Goal: Task Accomplishment & Management: Use online tool/utility

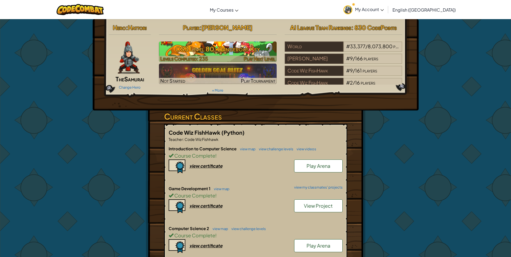
click at [233, 48] on h3 "CS3 Level 80: Dangerous Key" at bounding box center [218, 49] width 118 height 12
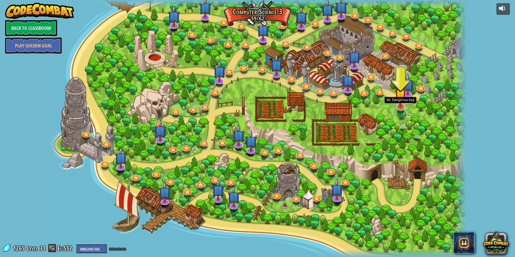
click at [398, 107] on img at bounding box center [401, 94] width 12 height 26
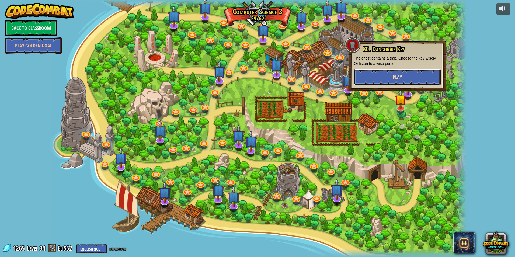
click at [391, 80] on button "Play" at bounding box center [397, 77] width 87 height 16
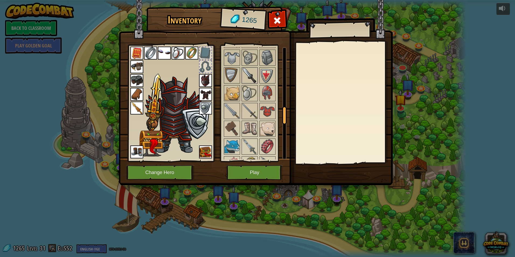
scroll to position [385, 0]
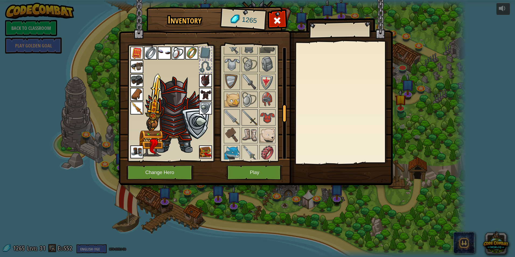
click at [249, 115] on img at bounding box center [249, 117] width 15 height 15
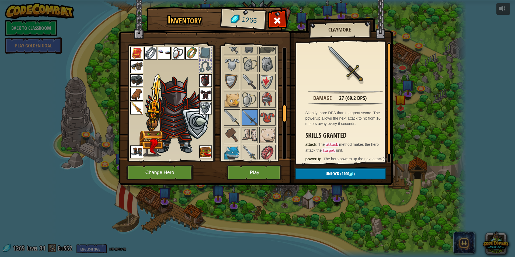
click at [132, 108] on img at bounding box center [136, 108] width 13 height 13
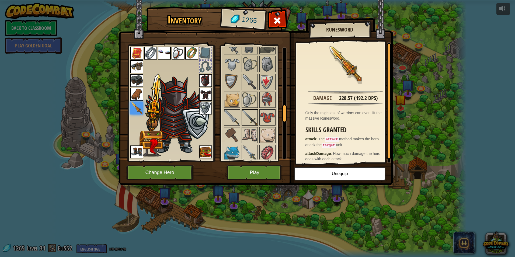
click at [248, 115] on img at bounding box center [249, 117] width 15 height 15
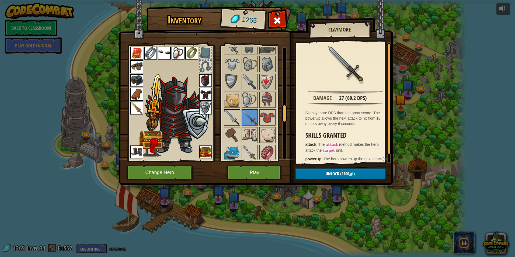
click at [228, 118] on img at bounding box center [232, 117] width 15 height 15
click at [253, 78] on img at bounding box center [249, 81] width 15 height 15
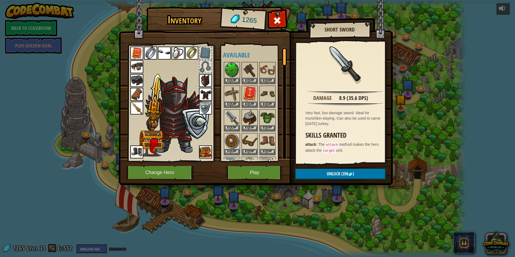
scroll to position [0, 0]
click at [231, 114] on img at bounding box center [232, 118] width 15 height 15
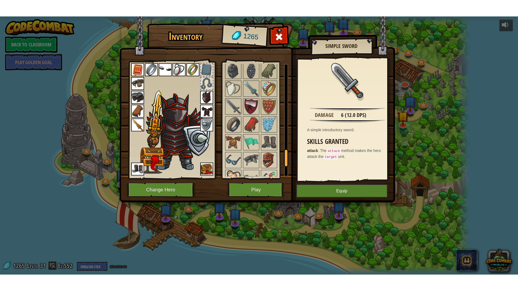
scroll to position [574, 0]
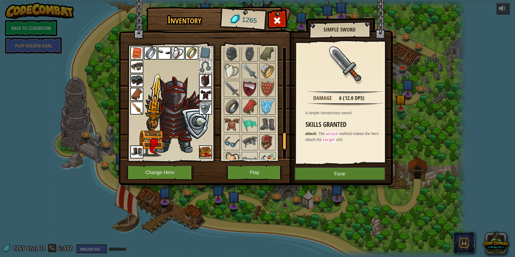
click at [266, 105] on img at bounding box center [267, 106] width 15 height 15
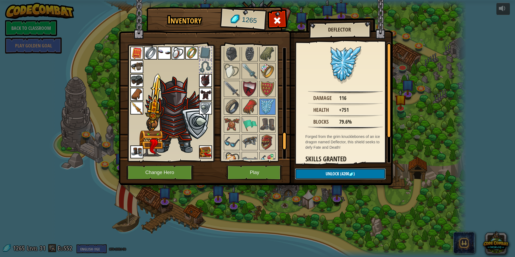
click at [330, 175] on span "Unlock" at bounding box center [332, 174] width 13 height 6
click at [329, 173] on span "Unlock" at bounding box center [332, 174] width 13 height 6
click at [328, 173] on span "Unlock" at bounding box center [332, 174] width 13 height 6
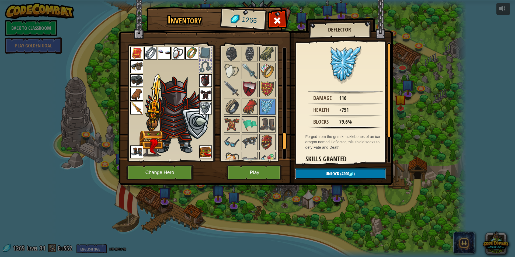
click at [328, 173] on span "Unlock" at bounding box center [332, 174] width 13 height 6
drag, startPoint x: 328, startPoint y: 173, endPoint x: 270, endPoint y: 190, distance: 59.8
click at [323, 177] on button "Unlock (4200 )" at bounding box center [340, 173] width 91 height 11
click at [238, 170] on button "Play" at bounding box center [255, 172] width 56 height 15
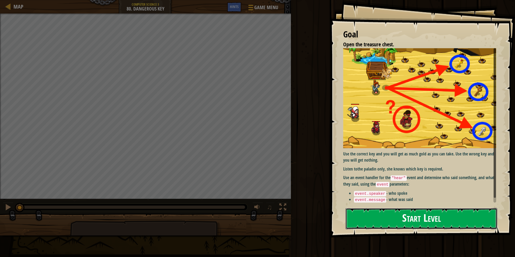
click at [380, 215] on button "Start Level" at bounding box center [422, 218] width 152 height 21
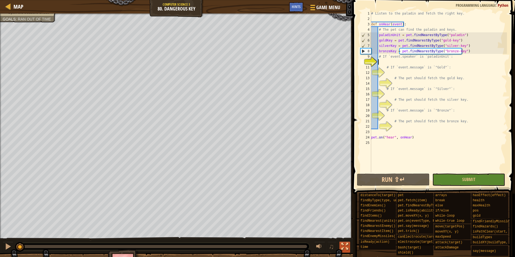
click at [346, 247] on div at bounding box center [345, 246] width 7 height 7
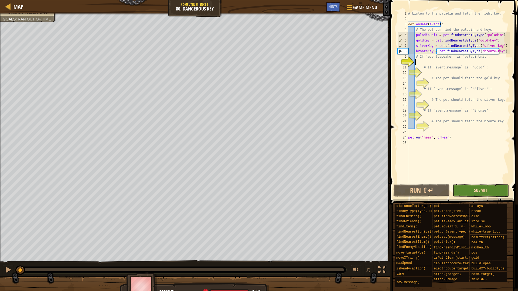
drag, startPoint x: 474, startPoint y: 178, endPoint x: 478, endPoint y: 192, distance: 14.3
click at [476, 188] on div "1 2 3 4 5 6 7 8 9 10 11 12 13 14 15 16 17 18 19 20 21 22 23 24 25 # Listen to t…" at bounding box center [453, 113] width 130 height 221
click at [425, 190] on button "Run ⇧↵" at bounding box center [421, 190] width 56 height 12
click at [6, 257] on div at bounding box center [8, 269] width 7 height 7
drag, startPoint x: 187, startPoint y: 270, endPoint x: 0, endPoint y: 251, distance: 187.4
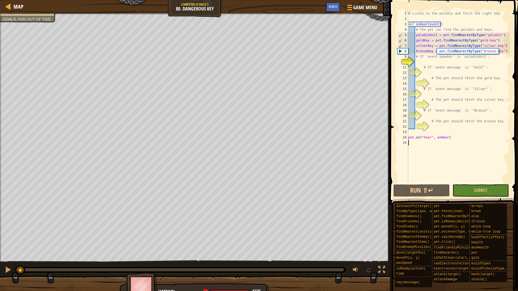
click at [0, 252] on div "Open the treasure chest. Goals : Ran out of time ♫ Hattori 1375 x: 8 y: 19 No t…" at bounding box center [259, 155] width 518 height 285
click at [421, 64] on div "# Listen to the paladin and fetch the right key. def onHear ( event ) : # The p…" at bounding box center [458, 102] width 103 height 183
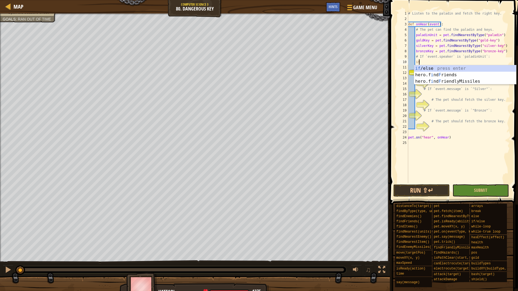
scroll to position [2, 1]
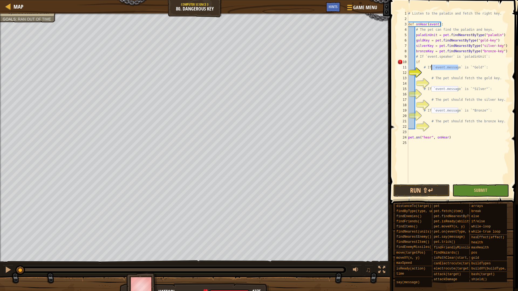
drag, startPoint x: 458, startPoint y: 67, endPoint x: 432, endPoint y: 66, distance: 25.6
click at [432, 66] on div "# Listen to the paladin and fetch the right key. def onHear ( event ) : # The p…" at bounding box center [458, 102] width 103 height 183
click at [422, 63] on div "# Listen to the paladin and fetch the right key. def onHear ( event ) : # The p…" at bounding box center [458, 102] width 103 height 183
paste textarea "event.message`"
click at [420, 61] on div "# Listen to the paladin and fetch the right key. def onHear ( event ) : # The p…" at bounding box center [458, 102] width 103 height 183
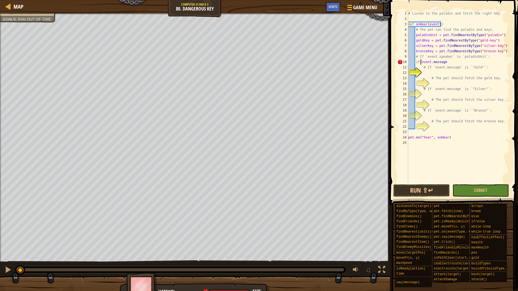
scroll to position [2, 1]
click at [446, 61] on div "# Listen to the paladin and fetch the right key. def onHear ( event ) : # The p…" at bounding box center [458, 102] width 103 height 183
click at [422, 63] on div "# Listen to the paladin and fetch the right key. def onHear ( event ) : # The p…" at bounding box center [458, 102] width 103 height 183
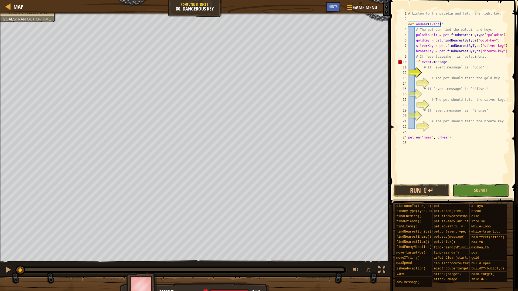
click at [444, 62] on div "# Listen to the paladin and fetch the right key. def onHear ( event ) : # The p…" at bounding box center [458, 102] width 103 height 183
drag, startPoint x: 483, startPoint y: 56, endPoint x: 458, endPoint y: 57, distance: 24.5
click at [458, 57] on div "# Listen to the paladin and fetch the right key. def onHear ( event ) : # The p…" at bounding box center [458, 102] width 103 height 183
click at [453, 63] on div "# Listen to the paladin and fetch the right key. def onHear ( event ) : # The p…" at bounding box center [458, 102] width 103 height 183
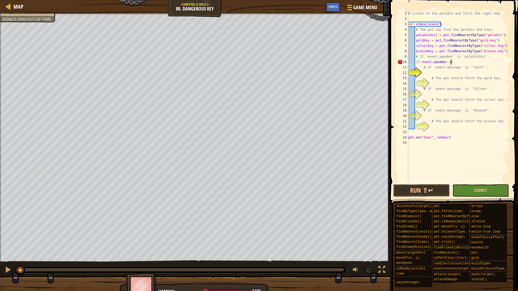
paste textarea "`paladinUnit`:"
click at [474, 63] on div "# Listen to the paladin and fetch the right key. def onHear ( event ) : # The p…" at bounding box center [458, 102] width 103 height 183
click at [452, 62] on div "# Listen to the paladin and fetch the right key. def onHear ( event ) : # The p…" at bounding box center [458, 102] width 103 height 183
click at [408, 137] on div "# Listen to the paladin and fetch the right key. def onHear ( event ) : # The p…" at bounding box center [458, 102] width 103 height 183
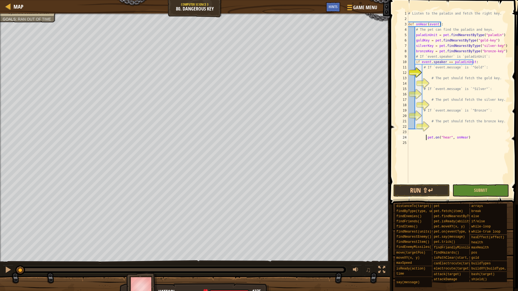
type textarea "pet.on("hear", onHear)"
click at [423, 72] on div "# Listen to the paladin and fetch the right key. def onHear ( event ) : # The p…" at bounding box center [458, 102] width 103 height 183
drag, startPoint x: 456, startPoint y: 68, endPoint x: 433, endPoint y: 66, distance: 22.4
click at [433, 66] on div "# Listen to the paladin and fetch the right key. def onHear ( event ) : # The p…" at bounding box center [458, 102] width 103 height 183
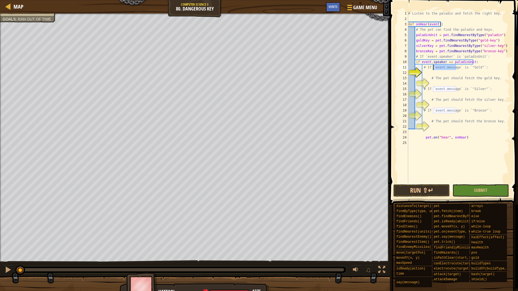
type textarea "# If `event.message` is `"Gold"`:"
click at [424, 73] on div "# Listen to the paladin and fetch the right key. def onHear ( event ) : # The p…" at bounding box center [458, 102] width 103 height 183
paste textarea "event.message"
click at [422, 74] on div "# Listen to the paladin and fetch the right key. def onHear ( event ) : # The p…" at bounding box center [458, 102] width 103 height 183
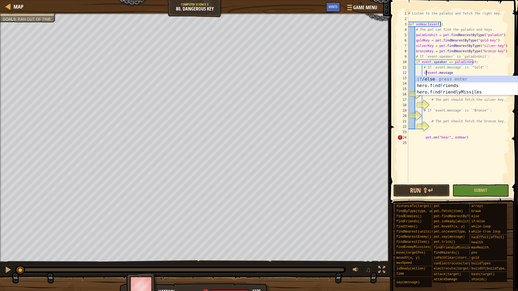
scroll to position [2, 1]
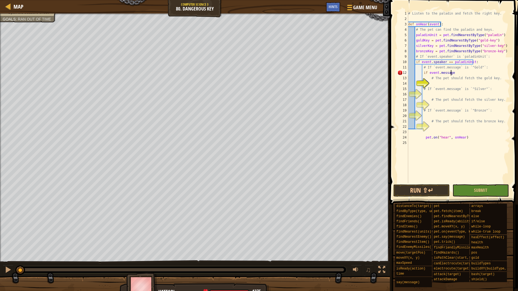
click at [452, 73] on div "# Listen to the paladin and fetch the right key. def onHear ( event ) : # The p…" at bounding box center [458, 102] width 103 height 183
click at [464, 66] on div "# Listen to the paladin and fetch the right key. def onHear ( event ) : # The p…" at bounding box center [458, 102] width 103 height 183
click at [459, 74] on div "# Listen to the paladin and fetch the right key. def onHear ( event ) : # The p…" at bounding box center [458, 102] width 103 height 183
paste textarea "`"Gold"`:"
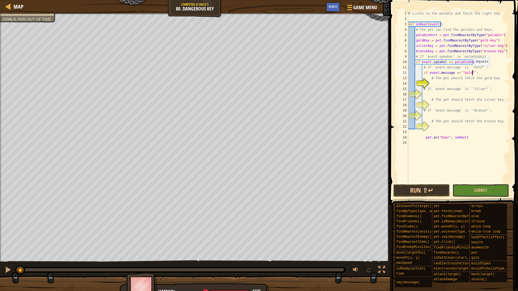
click at [471, 71] on div "# Listen to the paladin and fetch the right key. def onHear ( event ) : # The p…" at bounding box center [458, 102] width 103 height 183
click at [459, 71] on div "# Listen to the paladin and fetch the right key. def onHear ( event ) : # The p…" at bounding box center [458, 102] width 103 height 183
click at [469, 72] on div "# Listen to the paladin and fetch the right key. def onHear ( event ) : # The p…" at bounding box center [458, 102] width 103 height 183
click at [459, 72] on div "# Listen to the paladin and fetch the right key. def onHear ( event ) : # The p…" at bounding box center [458, 102] width 103 height 183
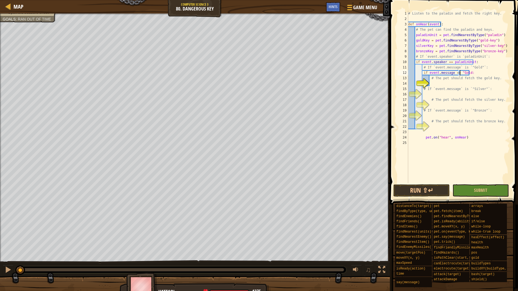
type textarea "if event.message == "Gold":"
click at [433, 84] on div "# Listen to the paladin and fetch the right key. def onHear ( event ) : # The p…" at bounding box center [458, 102] width 103 height 183
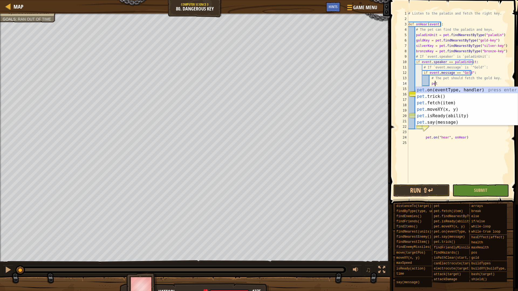
scroll to position [2, 2]
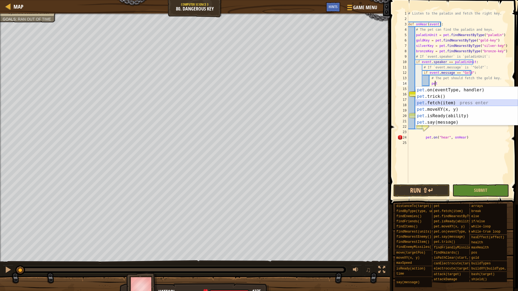
click at [442, 102] on div "pet .on(eventType, handler) press enter pet .trick() press enter pet .fetch(ite…" at bounding box center [466, 113] width 102 height 52
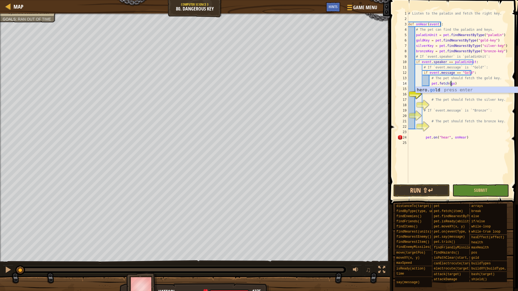
scroll to position [2, 4]
click at [449, 83] on div "# Listen to the paladin and fetch the right key. def onHear ( event ) : # The p…" at bounding box center [458, 102] width 103 height 183
click at [454, 83] on div "# Listen to the paladin and fetch the right key. def onHear ( event ) : # The p…" at bounding box center [458, 102] width 103 height 183
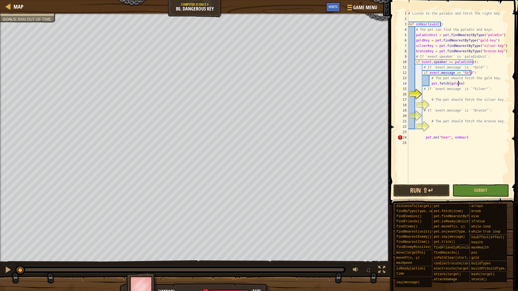
type textarea "pet.fetch(goldkey)"
click at [425, 95] on div "# Listen to the paladin and fetch the right key. def onHear ( event ) : # The p…" at bounding box center [458, 102] width 103 height 183
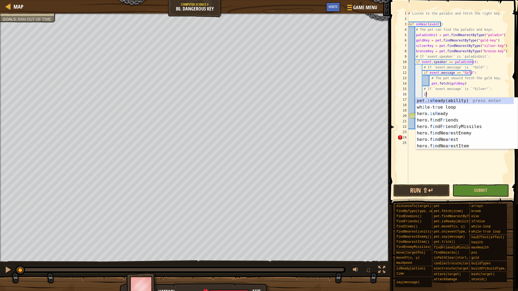
scroll to position [2, 1]
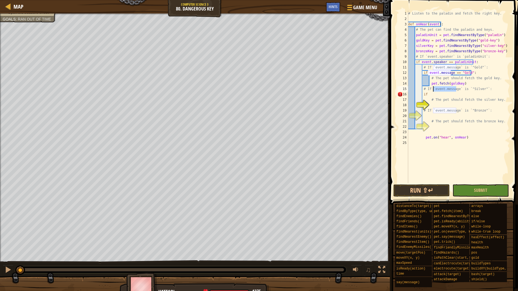
drag, startPoint x: 456, startPoint y: 88, endPoint x: 433, endPoint y: 89, distance: 22.4
click at [433, 89] on div "# Listen to the paladin and fetch the right key. def onHear ( event ) : # The p…" at bounding box center [458, 102] width 103 height 183
click at [428, 93] on div "# Listen to the paladin and fetch the right key. def onHear ( event ) : # The p…" at bounding box center [458, 102] width 103 height 183
paste textarea "event.message"
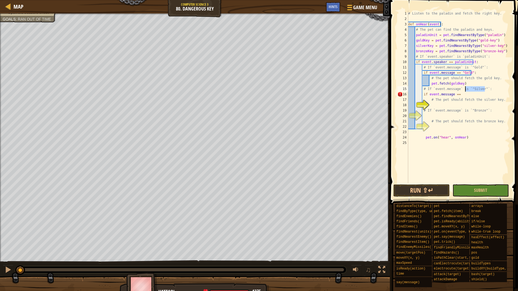
drag, startPoint x: 485, startPoint y: 89, endPoint x: 465, endPoint y: 88, distance: 20.5
click at [464, 89] on div "# Listen to the paladin and fetch the right key. def onHear ( event ) : # The p…" at bounding box center [458, 102] width 103 height 183
click at [460, 94] on div "# Listen to the paladin and fetch the right key. def onHear ( event ) : # The p…" at bounding box center [458, 102] width 103 height 183
paste textarea "`"Silver"`:"
click at [475, 94] on div "# Listen to the paladin and fetch the right key. def onHear ( event ) : # The p…" at bounding box center [458, 102] width 103 height 183
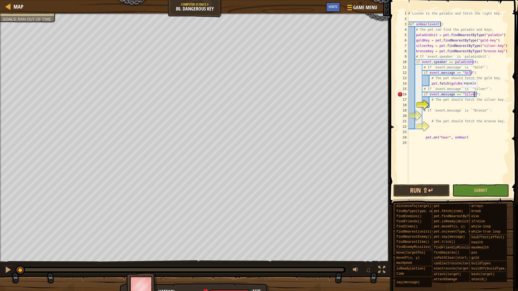
click at [459, 93] on div "# Listen to the paladin and fetch the right key. def onHear ( event ) : # The p…" at bounding box center [458, 102] width 103 height 183
type textarea "if event.message == "Silver":"
click at [432, 104] on div "# Listen to the paladin and fetch the right key. def onHear ( event ) : # The p…" at bounding box center [458, 102] width 103 height 183
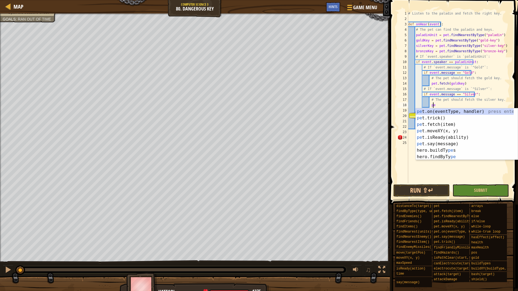
scroll to position [2, 2]
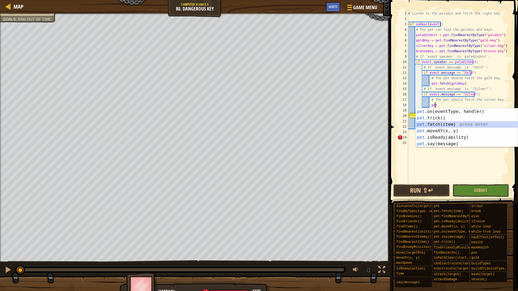
click at [446, 125] on div "pet .on(eventType, handler) press enter pet .trick() press enter pet .fetch(ite…" at bounding box center [466, 134] width 102 height 52
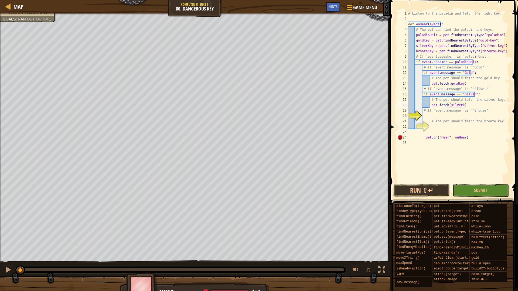
scroll to position [2, 4]
click at [423, 137] on div "# Listen to the paladin and fetch the right key. def onHear ( event ) : # The p…" at bounding box center [458, 102] width 103 height 183
type textarea "pet.on("hear", onHear)"
click at [408, 132] on div "# Listen to the paladin and fetch the right key. def onHear ( event ) : # The p…" at bounding box center [458, 102] width 103 height 183
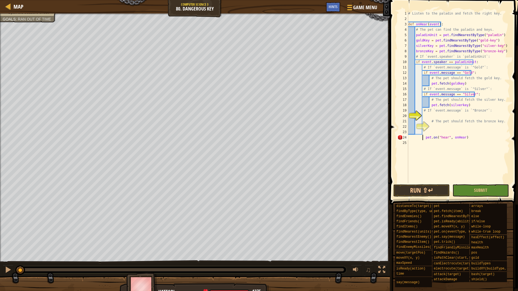
click at [422, 139] on div "# Listen to the paladin and fetch the right key. def onHear ( event ) : # The p…" at bounding box center [458, 102] width 103 height 183
click at [423, 139] on div "# Listen to the paladin and fetch the right key. def onHear ( event ) : # The p…" at bounding box center [458, 102] width 103 height 183
type textarea "pet.on("hear", onHear)"
click at [408, 142] on div "# Listen to the paladin and fetch the right key. def onHear ( event ) : # The p…" at bounding box center [458, 102] width 103 height 183
click at [423, 118] on div "# Listen to the paladin and fetch the right key. def onHear ( event ) : # The p…" at bounding box center [458, 102] width 103 height 183
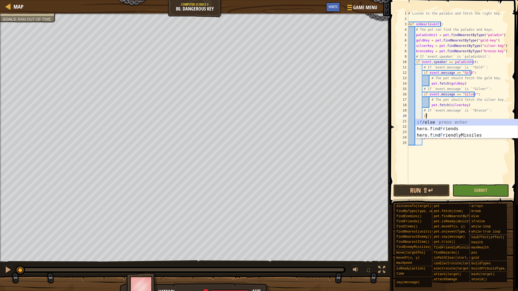
scroll to position [2, 1]
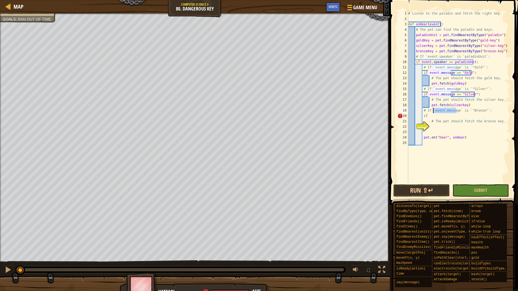
drag, startPoint x: 455, startPoint y: 111, endPoint x: 433, endPoint y: 111, distance: 22.1
click at [433, 111] on div "# Listen to the paladin and fetch the right key. def onHear ( event ) : # The p…" at bounding box center [458, 102] width 103 height 183
click at [431, 116] on div "# Listen to the paladin and fetch the right key. def onHear ( event ) : # The p…" at bounding box center [458, 102] width 103 height 183
paste textarea "event.message"
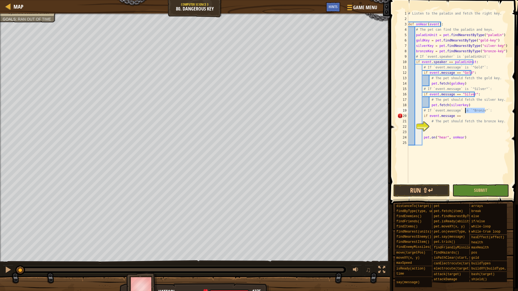
drag, startPoint x: 484, startPoint y: 111, endPoint x: 465, endPoint y: 110, distance: 19.4
click at [465, 110] on div "# Listen to the paladin and fetch the right key. def onHear ( event ) : # The p…" at bounding box center [458, 102] width 103 height 183
click at [459, 117] on div "# Listen to the paladin and fetch the right key. def onHear ( event ) : # The p…" at bounding box center [458, 102] width 103 height 183
paste textarea "`"Bronze"`:"
click at [476, 116] on div "# Listen to the paladin and fetch the right key. def onHear ( event ) : # The p…" at bounding box center [458, 102] width 103 height 183
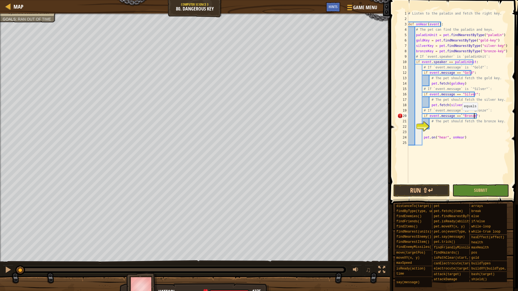
click at [459, 116] on div "# Listen to the paladin and fetch the right key. def onHear ( event ) : # The p…" at bounding box center [458, 102] width 103 height 183
type textarea "if event.message == "Bronze":"
click at [431, 126] on div "# Listen to the paladin and fetch the right key. def onHear ( event ) : # The p…" at bounding box center [458, 102] width 103 height 183
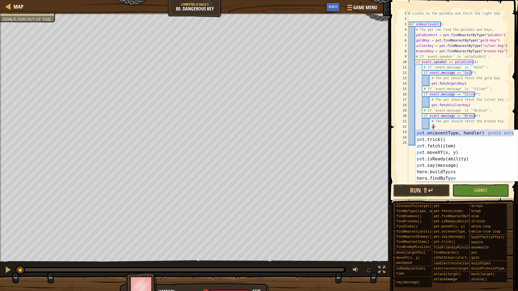
scroll to position [2, 2]
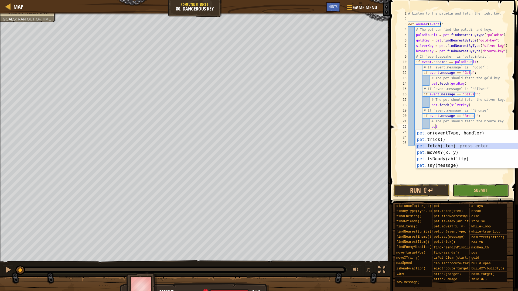
click at [442, 146] on div "pet .on(eventType, handler) press enter pet .trick() press enter pet .fetch(ite…" at bounding box center [466, 156] width 102 height 52
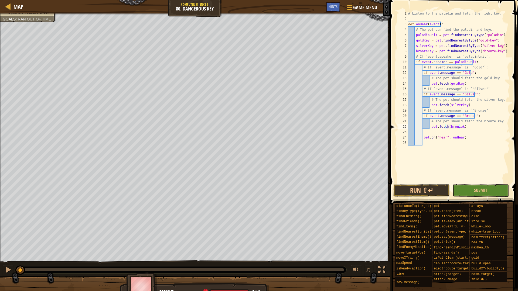
scroll to position [2, 4]
type textarea "pet.fetch(bronzekey)"
click at [427, 190] on button "Run ⇧↵" at bounding box center [421, 190] width 56 height 12
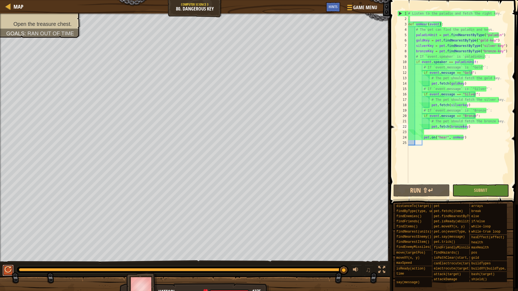
click at [11, 257] on div at bounding box center [8, 269] width 7 height 7
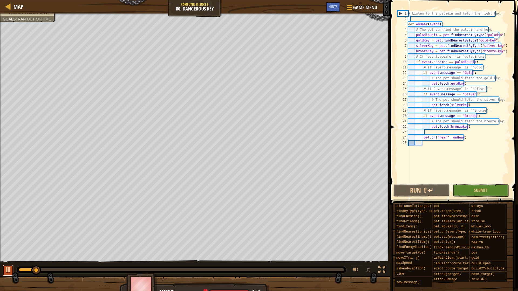
click at [10, 257] on div at bounding box center [8, 269] width 7 height 7
drag, startPoint x: 38, startPoint y: 268, endPoint x: 14, endPoint y: 264, distance: 24.9
click at [14, 257] on div "♫" at bounding box center [195, 268] width 390 height 16
drag, startPoint x: 419, startPoint y: 141, endPoint x: 427, endPoint y: 142, distance: 7.6
click at [421, 141] on div "# Listen to the paladin and fetch the right key. def onHear ( event ) : # The p…" at bounding box center [458, 102] width 103 height 183
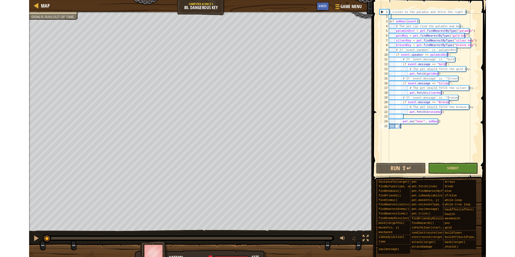
scroll to position [2, 1]
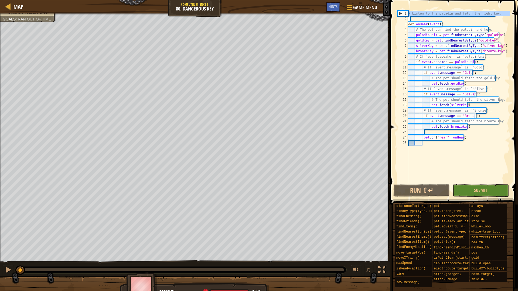
click at [400, 13] on div "1" at bounding box center [402, 13] width 11 height 5
click at [398, 13] on div "1" at bounding box center [402, 13] width 11 height 5
click at [398, 12] on div "1" at bounding box center [402, 13] width 11 height 5
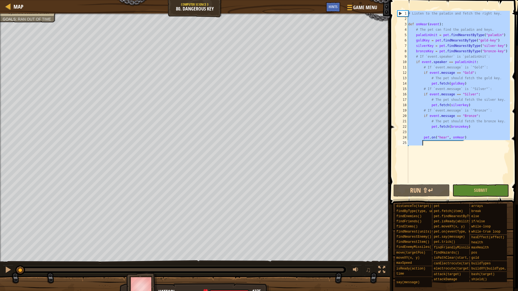
type textarea "pet.on("hear", onHear)"
click at [398, 12] on div "1" at bounding box center [402, 13] width 11 height 5
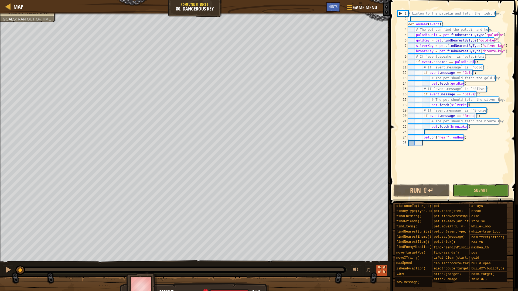
click at [382, 257] on div at bounding box center [381, 269] width 7 height 7
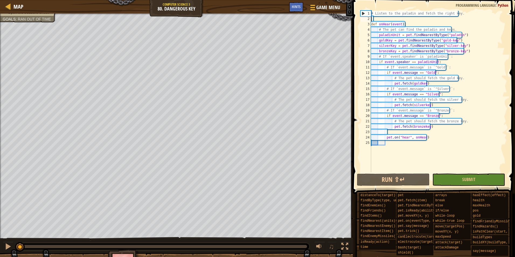
drag, startPoint x: 399, startPoint y: 21, endPoint x: 413, endPoint y: 24, distance: 13.7
click at [407, 23] on div "# Listen to the paladin and fetch the right key. def onHear ( event ) : # The p…" at bounding box center [438, 97] width 137 height 173
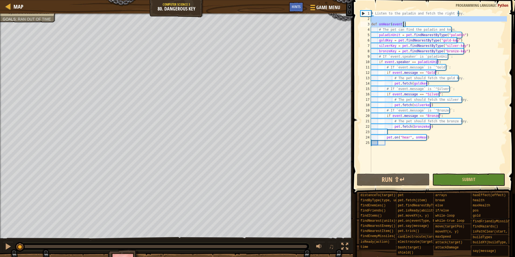
click at [403, 25] on div "# Listen to the paladin and fetch the right key. def onHear ( event ) : # The p…" at bounding box center [438, 92] width 137 height 162
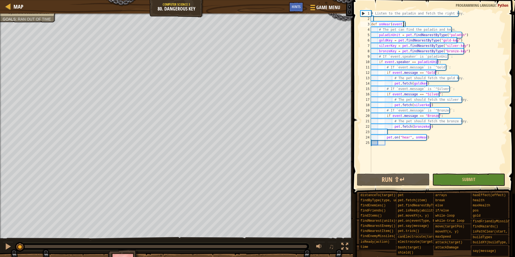
click at [407, 24] on div "# Listen to the paladin and fetch the right key. def onHear ( event ) : # The p…" at bounding box center [438, 97] width 137 height 173
click at [478, 109] on div "# Listen to the paladin and fetch the right key. def onHear ( event ) : # The p…" at bounding box center [438, 97] width 137 height 173
click at [426, 138] on div "# Listen to the paladin and fetch the right key. def onHear ( event ) : # The p…" at bounding box center [438, 97] width 137 height 173
type textarea "pet.on("hear", onHear)"
click at [385, 143] on div "# Listen to the paladin and fetch the right key. def onHear ( event ) : # The p…" at bounding box center [438, 97] width 137 height 173
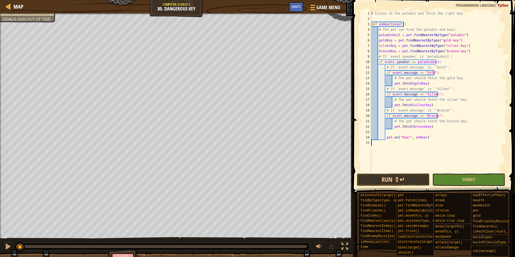
scroll to position [2, 0]
click at [387, 133] on div "# Listen to the paladin and fetch the right key. def onHear ( event ) : # The p…" at bounding box center [438, 97] width 137 height 173
click at [405, 178] on button "Run ⇧↵" at bounding box center [393, 180] width 73 height 12
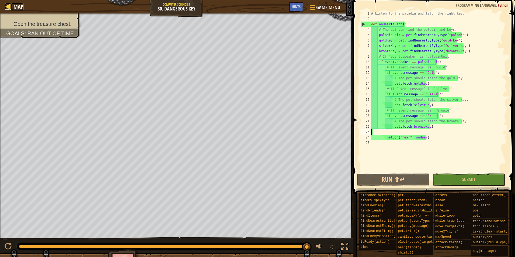
click at [10, 5] on div at bounding box center [8, 6] width 7 height 7
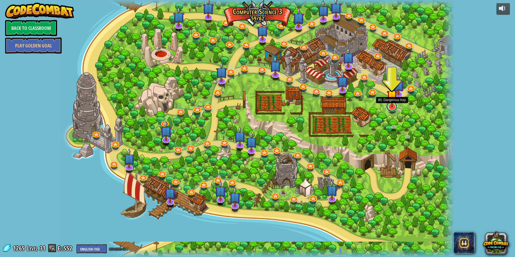
click at [390, 108] on link at bounding box center [392, 106] width 11 height 11
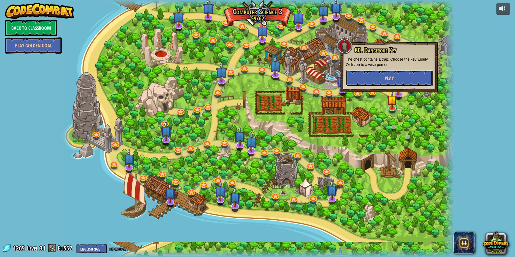
click at [383, 77] on button "Play" at bounding box center [389, 78] width 87 height 16
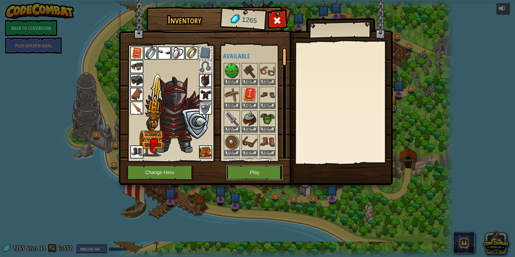
click at [257, 171] on button "Play" at bounding box center [255, 172] width 56 height 15
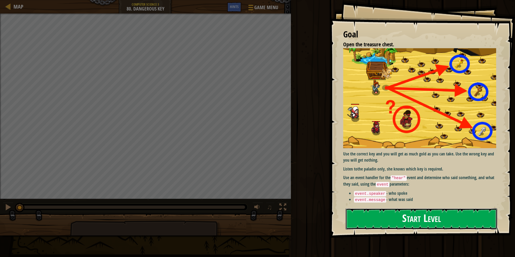
click at [377, 223] on button "Start Level" at bounding box center [422, 218] width 152 height 21
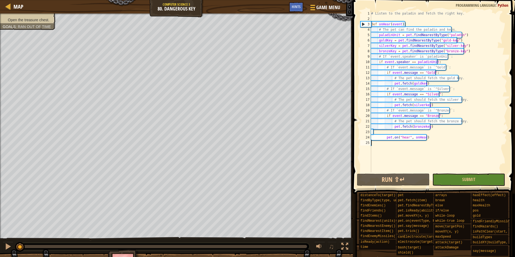
click at [456, 90] on div "# Listen to the paladin and fetch the right key. def onHear ( event ) : # The p…" at bounding box center [438, 97] width 137 height 173
type textarea "# If `event.message` is `"Silver"`:"
click at [374, 133] on div "# Listen to the paladin and fetch the right key. def onHear ( event ) : # The p…" at bounding box center [438, 97] width 137 height 173
click at [374, 132] on div "# Listen to the paladin and fetch the right key. def onHear ( event ) : # The p…" at bounding box center [438, 97] width 137 height 173
click at [386, 139] on div "# Listen to the paladin and fetch the right key. def onHear ( event ) : # The p…" at bounding box center [438, 97] width 137 height 173
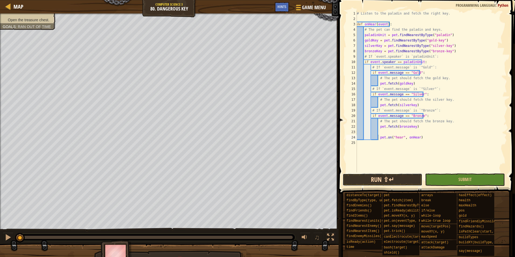
click at [392, 178] on button "Run ⇧↵" at bounding box center [383, 180] width 80 height 12
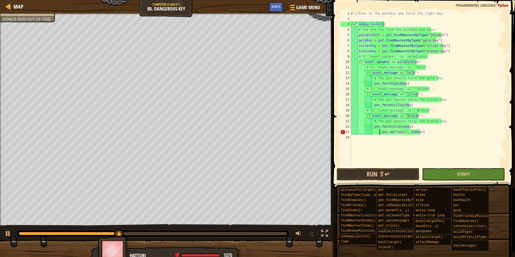
type textarea "pet.on("hear", onHear)"
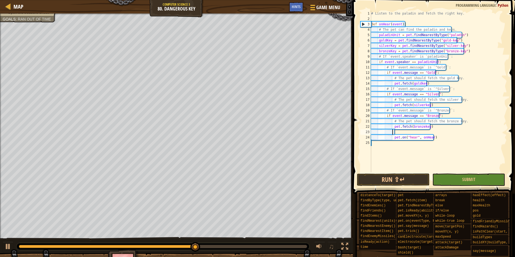
click at [396, 133] on div "# Listen to the paladin and fetch the right key. def onHear ( event ) : # The p…" at bounding box center [438, 97] width 137 height 173
click at [393, 133] on div "# Listen to the paladin and fetch the right key. def onHear ( event ) : # The p…" at bounding box center [438, 97] width 137 height 173
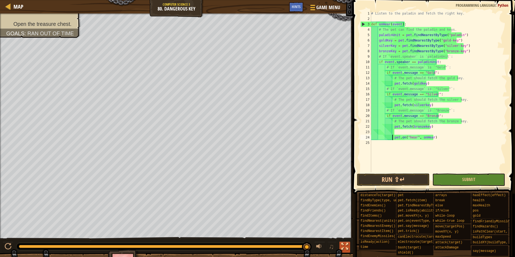
click at [347, 247] on div at bounding box center [345, 246] width 7 height 7
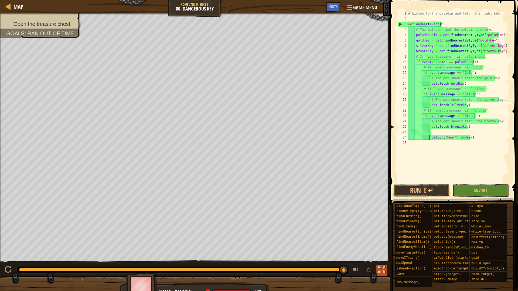
click at [380, 257] on div at bounding box center [381, 269] width 7 height 7
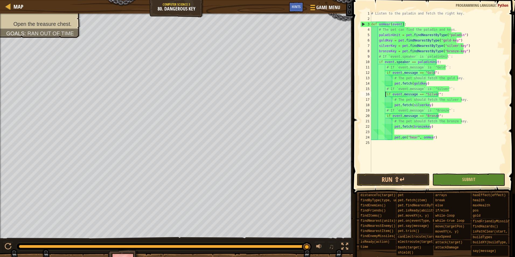
click at [385, 94] on div "# Listen to the paladin and fetch the right key. def onHear ( event ) : # The p…" at bounding box center [438, 97] width 137 height 173
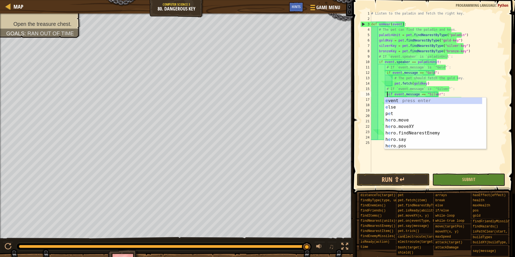
scroll to position [2, 1]
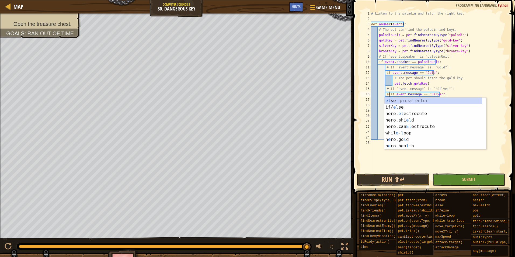
click at [362, 128] on div "22" at bounding box center [366, 126] width 11 height 5
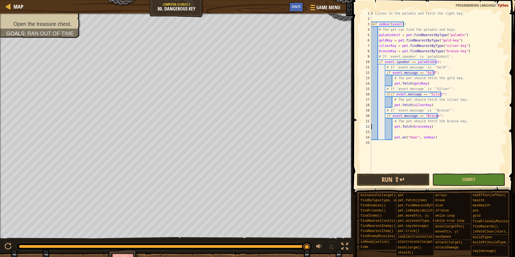
click at [386, 117] on div "# Listen to the paladin and fetch the right key. def onHear ( event ) : # The p…" at bounding box center [438, 97] width 137 height 173
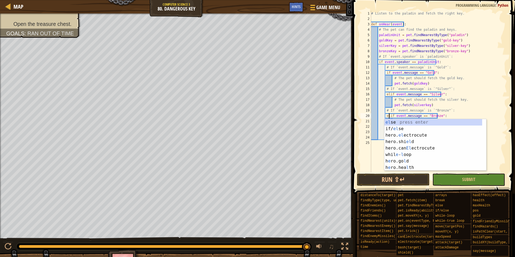
click at [491, 99] on div "# Listen to the paladin and fetch the right key. def onHear ( event ) : # The p…" at bounding box center [438, 97] width 137 height 173
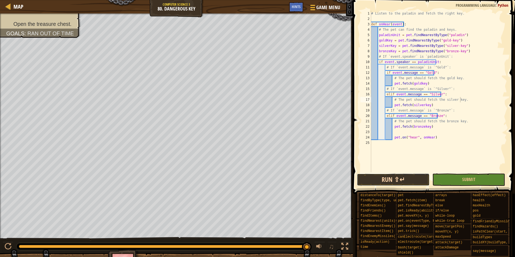
click at [408, 178] on button "Run ⇧↵" at bounding box center [393, 180] width 73 height 12
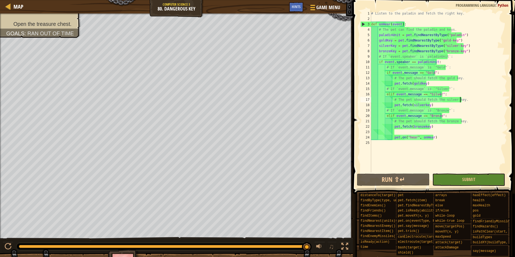
click at [420, 83] on div "# Listen to the paladin and fetch the right key. def onHear ( event ) : # The p…" at bounding box center [438, 97] width 137 height 173
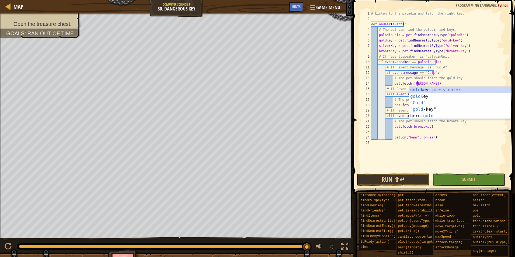
scroll to position [2, 4]
click at [443, 79] on div "# Listen to the paladin and fetch the right key. def onHear ( event ) : # The p…" at bounding box center [438, 97] width 137 height 173
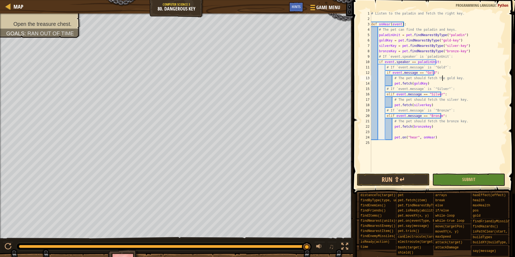
click at [423, 105] on div "# Listen to the paladin and fetch the right key. def onHear ( event ) : # The p…" at bounding box center [438, 97] width 137 height 173
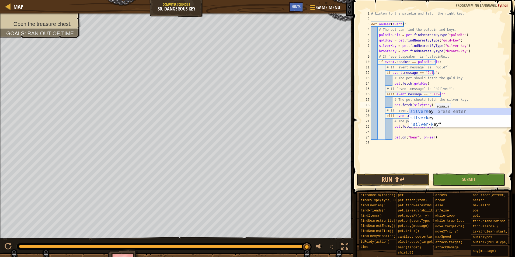
scroll to position [2, 4]
drag, startPoint x: 432, startPoint y: 139, endPoint x: 428, endPoint y: 137, distance: 4.2
click at [431, 139] on div "# Listen to the paladin and fetch the right key. def onHear ( event ) : # The p…" at bounding box center [438, 97] width 137 height 173
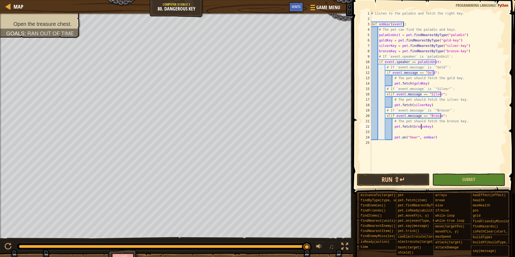
click at [422, 127] on div "# Listen to the paladin and fetch the right key. def onHear ( event ) : # The p…" at bounding box center [438, 97] width 137 height 173
click at [423, 128] on div "# Listen to the paladin and fetch the right key. def onHear ( event ) : # The p…" at bounding box center [438, 97] width 137 height 173
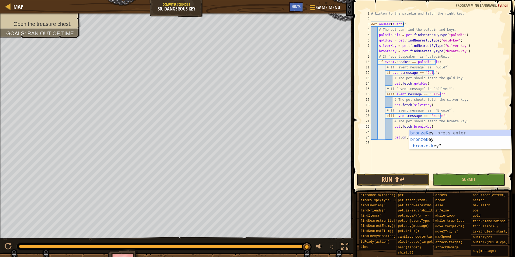
click at [474, 102] on div "# Listen to the paladin and fetch the right key. def onHear ( event ) : # The p…" at bounding box center [438, 97] width 137 height 173
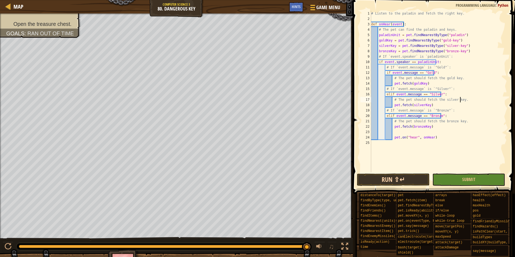
type textarea "# The pet should fetch the silver key."
click at [408, 180] on button "Run ⇧↵" at bounding box center [393, 180] width 73 height 12
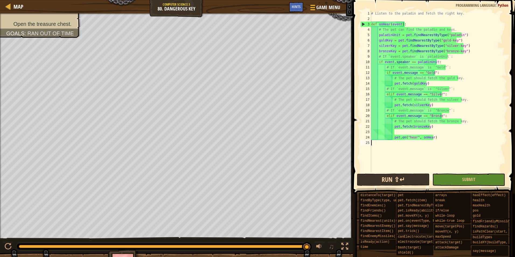
drag, startPoint x: 411, startPoint y: 171, endPoint x: 412, endPoint y: 175, distance: 3.7
click at [411, 173] on div "# The pet should fetch the silver key. 1 2 3 4 5 6 7 8 9 10 11 12 13 14 15 16 1…" at bounding box center [434, 108] width 164 height 210
click at [412, 177] on button "Run ⇧↵" at bounding box center [393, 180] width 73 height 12
click at [396, 158] on div "# Listen to the paladin and fetch the right key. def onHear ( event ) : # The p…" at bounding box center [438, 97] width 137 height 173
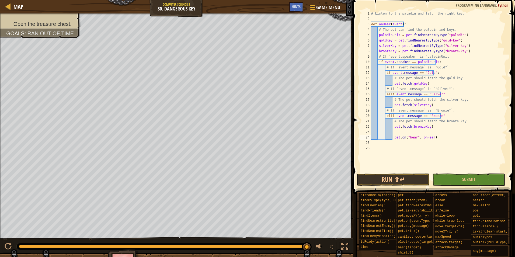
click at [391, 140] on div "# Listen to the paladin and fetch the right key. def onHear ( event ) : # The p…" at bounding box center [438, 97] width 137 height 173
type textarea "pet.on("hear", onHear)"
drag, startPoint x: 414, startPoint y: 176, endPoint x: 423, endPoint y: 177, distance: 9.0
click at [415, 176] on button "Run ⇧↵" at bounding box center [393, 180] width 73 height 12
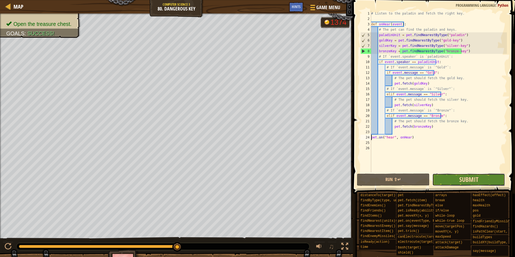
click at [477, 176] on span "Submit" at bounding box center [469, 179] width 19 height 9
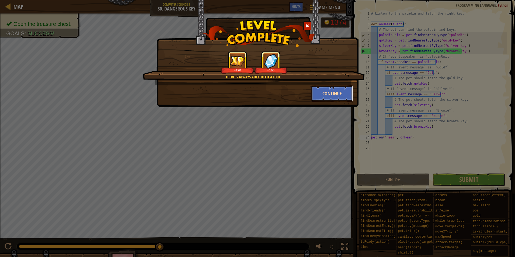
click at [345, 93] on button "Continue" at bounding box center [333, 93] width 42 height 16
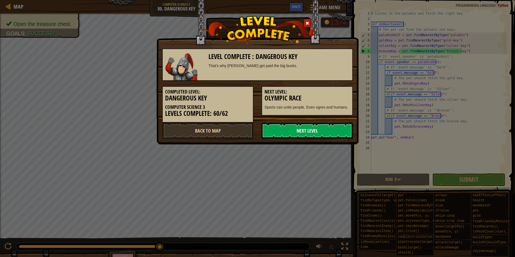
click at [324, 130] on link "Next Level" at bounding box center [307, 131] width 91 height 16
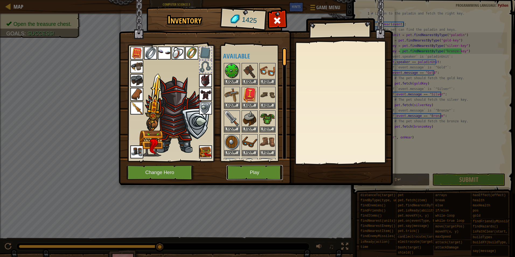
click at [236, 169] on button "Play" at bounding box center [255, 172] width 56 height 15
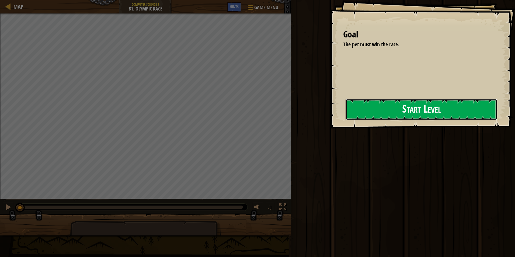
click at [373, 119] on button "Start Level" at bounding box center [422, 109] width 152 height 21
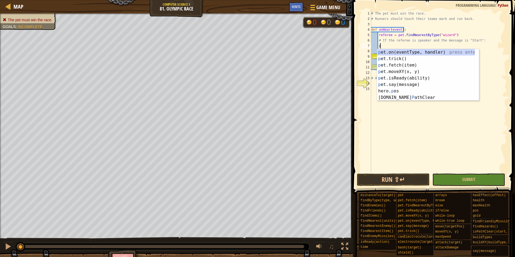
scroll to position [2, 1]
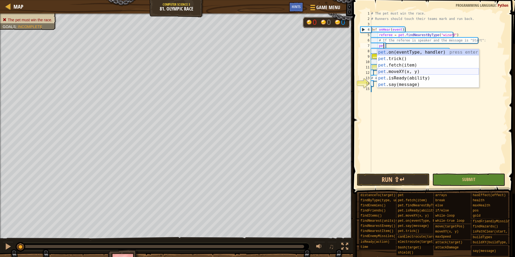
click at [388, 70] on div "pet .on(eventType, handler) press enter pet .trick() press enter pet .fetch(ite…" at bounding box center [428, 75] width 102 height 52
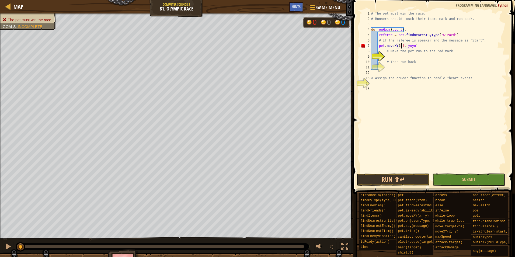
scroll to position [2, 2]
click at [412, 46] on div "# The pet must win the race. # Runners should touch their teams mark and run ba…" at bounding box center [438, 97] width 137 height 173
click at [412, 46] on div "# The pet must win the race. # Runners should touch their teams mark and run ba…" at bounding box center [438, 92] width 137 height 162
click at [378, 47] on div "# The pet must win the race. # Runners should touch their teams mark and run ba…" at bounding box center [438, 97] width 137 height 173
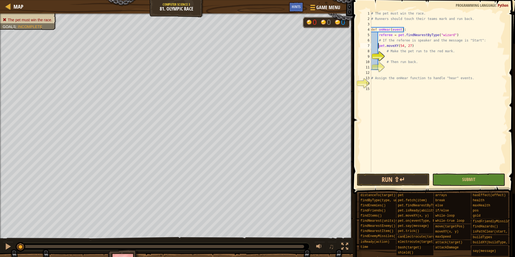
scroll to position [2, 1]
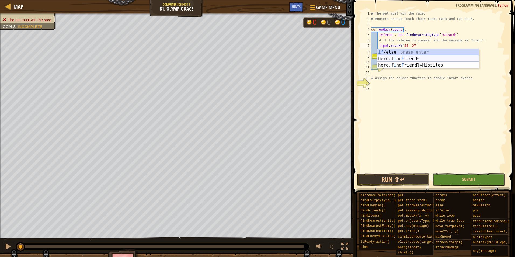
type textarea "if pet.moveXY(54, 27)"
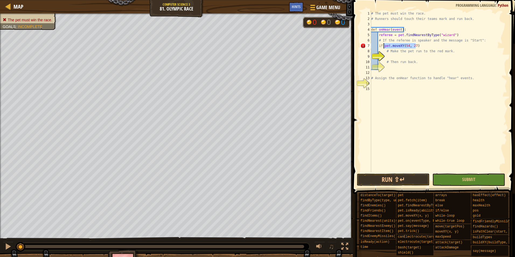
drag, startPoint x: 417, startPoint y: 46, endPoint x: 384, endPoint y: 47, distance: 32.6
click at [384, 47] on div "# The pet must win the race. # Runners should touch their teams mark and run ba…" at bounding box center [438, 97] width 137 height 173
click at [386, 56] on div "# The pet must win the race. # Runners should touch their teams mark and run ba…" at bounding box center [438, 97] width 137 height 173
paste textarea "pet.moveXY(54, 27)"
click at [416, 46] on div "# The pet must win the race. # Runners should touch their teams mark and run ba…" at bounding box center [438, 97] width 137 height 173
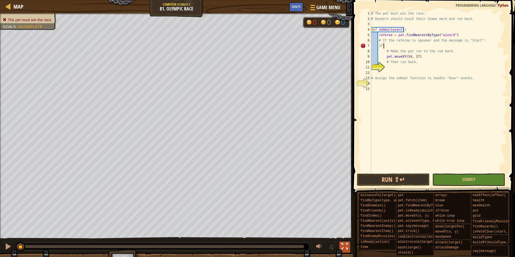
click at [345, 243] on div at bounding box center [345, 246] width 7 height 7
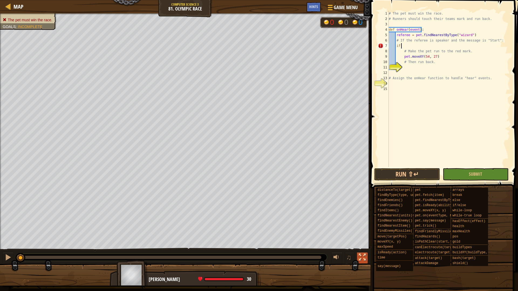
click at [364, 255] on div at bounding box center [362, 257] width 7 height 7
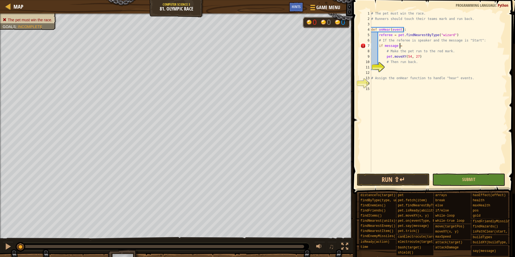
scroll to position [2, 2]
drag, startPoint x: 477, startPoint y: 42, endPoint x: 462, endPoint y: 40, distance: 14.9
click at [462, 40] on div "# The pet must win the race. # Runners should touch their teams mark and run ba…" at bounding box center [438, 97] width 137 height 173
click at [402, 46] on div "# The pet must win the race. # Runners should touch their teams mark and run ba…" at bounding box center [438, 97] width 137 height 173
paste textarea ""Start":"
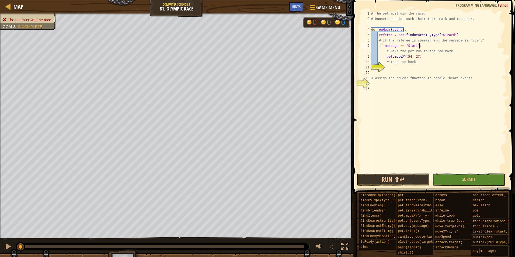
type textarea "if message == "Start":"
click at [371, 68] on div "11" at bounding box center [366, 67] width 11 height 5
click at [387, 67] on div "# The pet must win the race. # Runners should touch their teams mark and run ba…" at bounding box center [438, 97] width 137 height 173
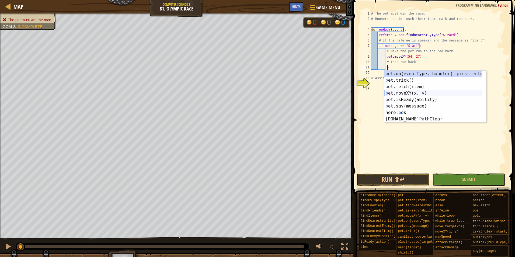
click at [421, 92] on div "p et.on(eventType, handler) press enter p et.trick() press enter p et.fetch(ite…" at bounding box center [436, 103] width 102 height 65
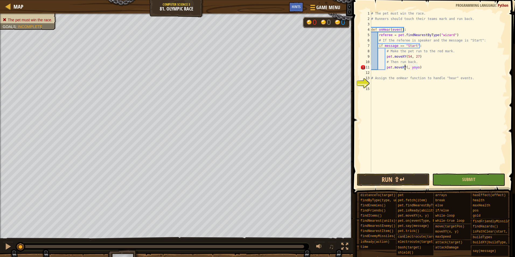
scroll to position [2, 3]
click at [418, 68] on div "# The pet must win the race. # Runners should touch their teams mark and run ba…" at bounding box center [438, 97] width 137 height 173
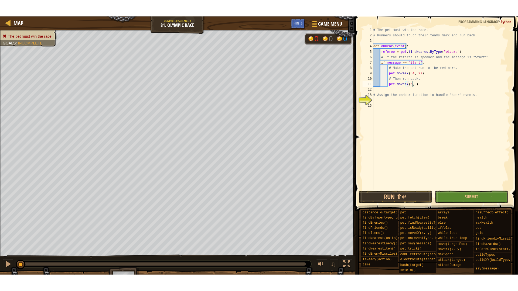
scroll to position [2, 3]
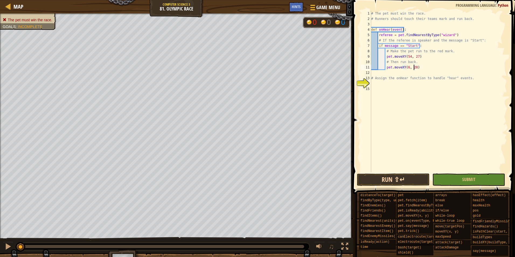
type textarea "pet.moveXY(6, 28)"
click at [396, 179] on button "Run ⇧↵" at bounding box center [393, 180] width 73 height 12
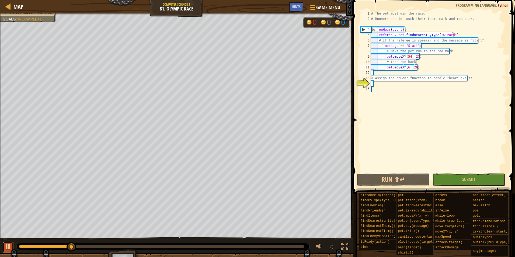
click at [11, 245] on div at bounding box center [8, 246] width 7 height 7
drag, startPoint x: 64, startPoint y: 245, endPoint x: -1, endPoint y: 244, distance: 65.0
click at [0, 0] on html "Map Computer Science 3 81. Olympic Race Game Menu Done Hints 1 הההההההההההההההה…" at bounding box center [257, 0] width 515 height 0
click at [348, 243] on div at bounding box center [345, 246] width 7 height 7
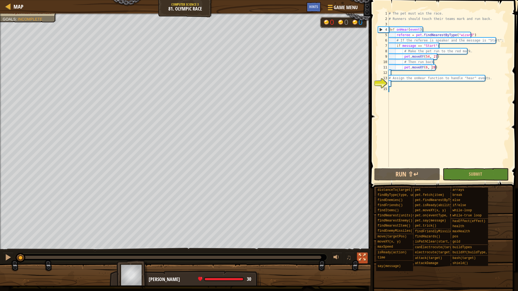
click at [363, 257] on div at bounding box center [362, 257] width 7 height 7
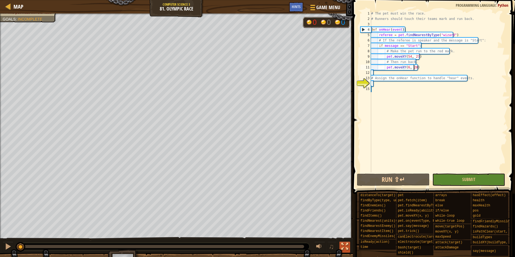
click at [348, 245] on div at bounding box center [345, 246] width 7 height 7
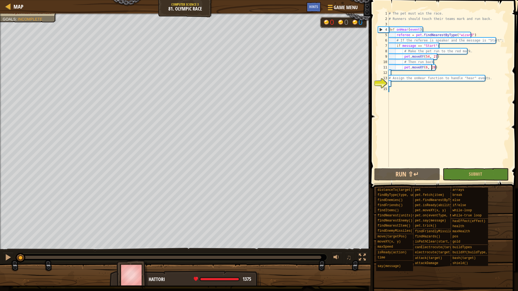
click at [390, 84] on div "# The pet must win the race. # Runners should touch their teams mark and run ba…" at bounding box center [448, 94] width 122 height 167
click at [390, 85] on div "# The pet must win the race. # Runners should touch their teams mark and run ba…" at bounding box center [448, 94] width 122 height 167
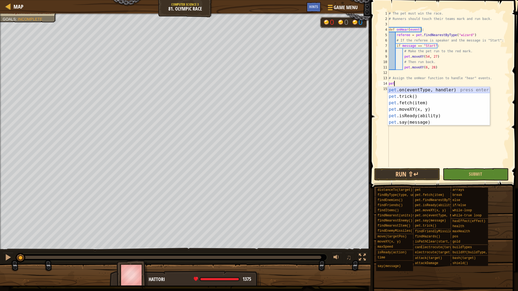
click at [423, 89] on div "pet .on(eventType, handler) press enter pet .trick() press enter pet .fetch(ite…" at bounding box center [438, 113] width 102 height 52
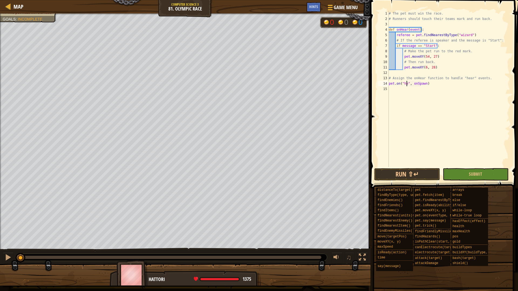
scroll to position [2, 2]
click at [428, 84] on div "# The pet must win the race. # Runners should touch their teams mark and run ba…" at bounding box center [448, 94] width 122 height 167
click at [419, 178] on button "Run ⇧↵" at bounding box center [407, 174] width 66 height 12
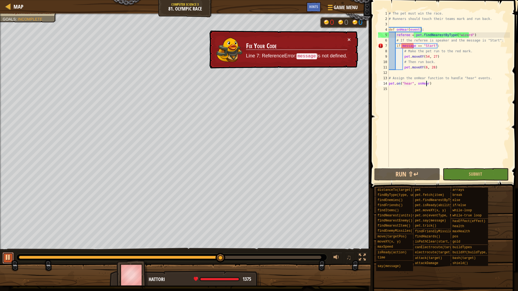
click at [6, 257] on div at bounding box center [8, 257] width 7 height 7
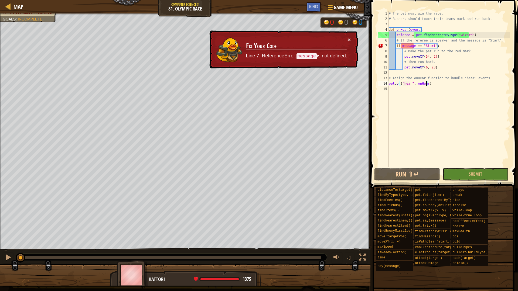
drag, startPoint x: 224, startPoint y: 255, endPoint x: 1, endPoint y: 250, distance: 223.5
click at [0, 255] on div "♫" at bounding box center [185, 256] width 370 height 16
click at [401, 46] on div "# The pet must win the race. # Runners should touch their teams mark and run ba…" at bounding box center [448, 94] width 122 height 167
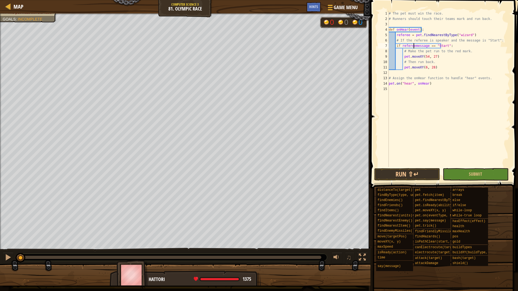
scroll to position [2, 2]
click at [404, 177] on button "Run ⇧↵" at bounding box center [407, 174] width 66 height 12
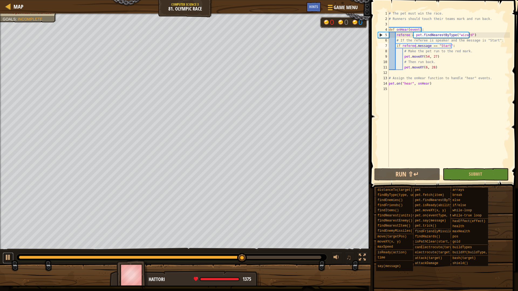
drag, startPoint x: 6, startPoint y: 254, endPoint x: 17, endPoint y: 258, distance: 11.3
click at [7, 255] on div at bounding box center [8, 257] width 7 height 7
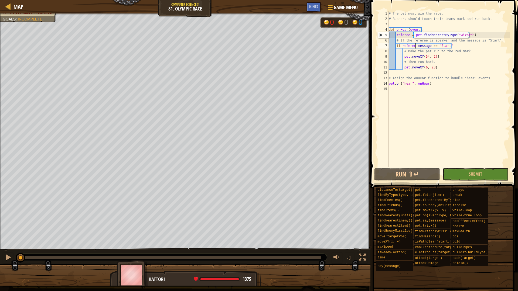
drag, startPoint x: 242, startPoint y: 257, endPoint x: 0, endPoint y: 206, distance: 247.3
click at [0, 206] on div "The pet must win the race. Goals : Incomplete 0 0 0 ♫ Hattori 1375 x: 16 y: 40 …" at bounding box center [259, 149] width 518 height 272
type textarea "pe"
type textarea "p"
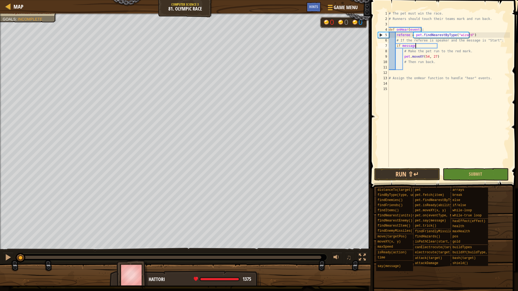
type textarea "if pet.moveXY(54, 27)"
type textarea "pe"
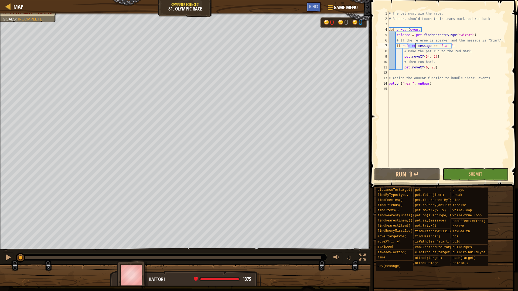
scroll to position [2, 2]
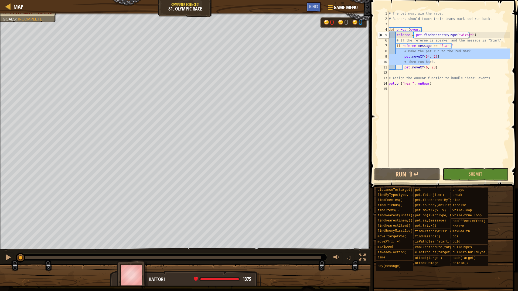
drag, startPoint x: 396, startPoint y: 50, endPoint x: 430, endPoint y: 64, distance: 36.8
click at [430, 64] on div "# The pet must win the race. # Runners should touch their teams mark and run ba…" at bounding box center [448, 94] width 122 height 167
click at [438, 66] on div "# The pet must win the race. # Runners should touch their teams mark and run ba…" at bounding box center [448, 94] width 122 height 167
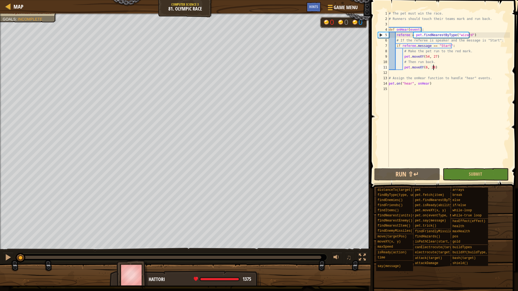
click at [430, 82] on div "# The pet must win the race. # Runners should touch their teams mark and run ba…" at bounding box center [448, 94] width 122 height 167
click at [309, 4] on div "Hints" at bounding box center [313, 7] width 14 height 10
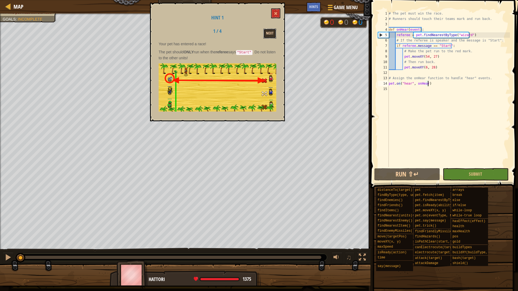
click at [267, 30] on button "Next" at bounding box center [269, 34] width 13 height 10
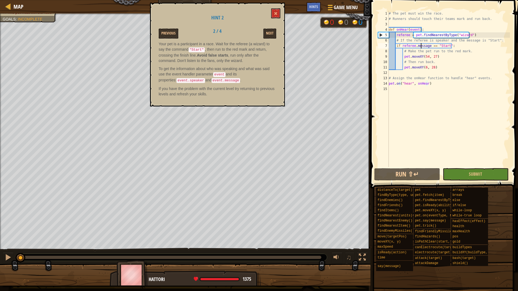
click at [419, 46] on div "# The pet must win the race. # Runners should touch their teams mark and run ba…" at bounding box center [448, 94] width 122 height 167
drag, startPoint x: 419, startPoint y: 46, endPoint x: 408, endPoint y: 44, distance: 11.2
click at [408, 44] on div "# The pet must win the race. # Runners should touch their teams mark and run ba…" at bounding box center [448, 94] width 122 height 167
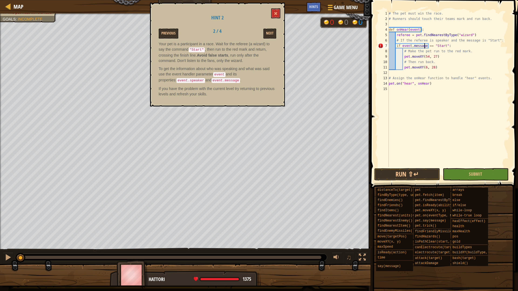
scroll to position [2, 3]
click at [436, 44] on div "# The pet must win the race. # Runners should touch their teams mark and run ba…" at bounding box center [448, 94] width 122 height 167
click at [433, 46] on div "# The pet must win the race. # Runners should touch their teams mark and run ba…" at bounding box center [448, 89] width 122 height 156
click at [272, 14] on button at bounding box center [275, 13] width 9 height 10
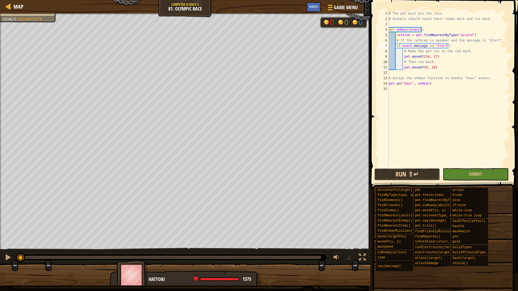
click at [391, 174] on button "Run ⇧↵" at bounding box center [407, 174] width 66 height 12
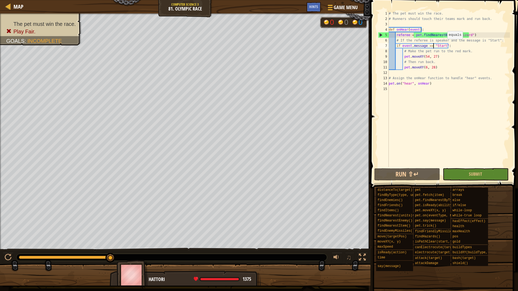
click at [444, 44] on div "# The pet must win the race. # Runners should touch their teams mark and run ba…" at bounding box center [448, 94] width 122 height 167
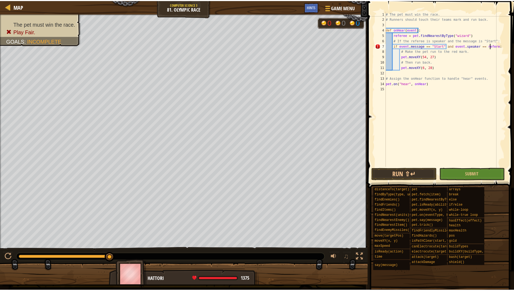
scroll to position [2, 9]
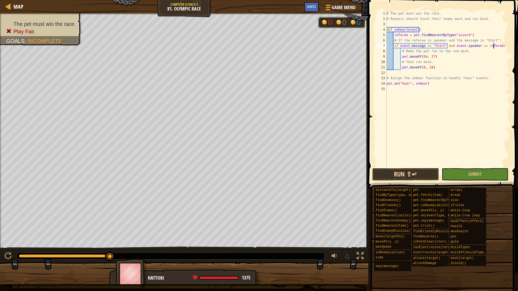
type textarea "if event.message == "Start" and event.speaker == referee:"
click at [409, 177] on button "Run ⇧↵" at bounding box center [405, 174] width 67 height 12
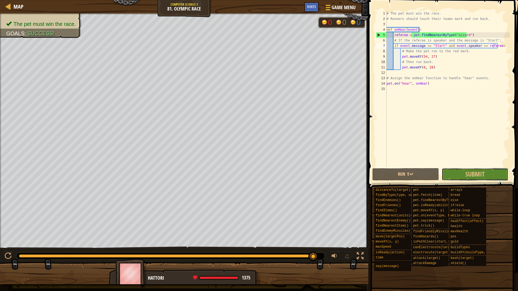
click at [468, 174] on span "Submit" at bounding box center [474, 174] width 19 height 9
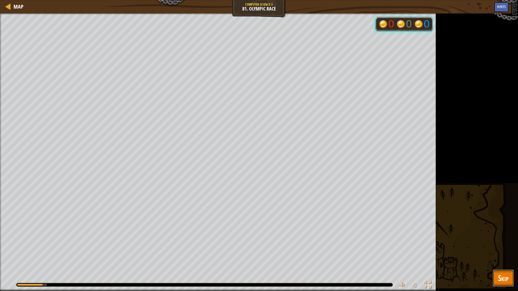
click at [503, 257] on span "Skip" at bounding box center [503, 278] width 11 height 11
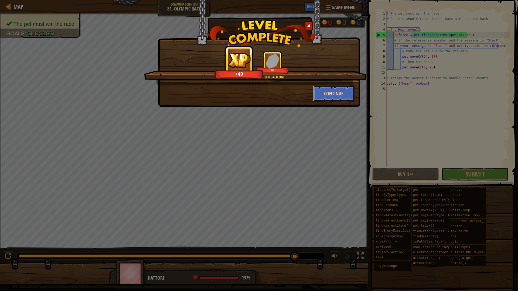
click at [327, 95] on button "Continue" at bounding box center [334, 93] width 42 height 16
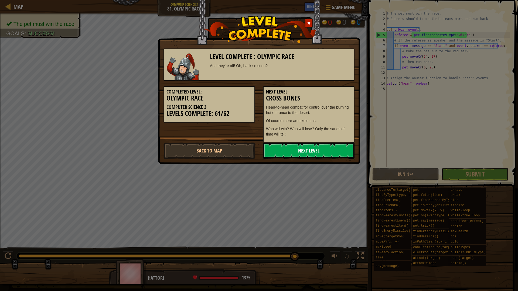
click at [294, 150] on link "Next Level" at bounding box center [308, 151] width 91 height 16
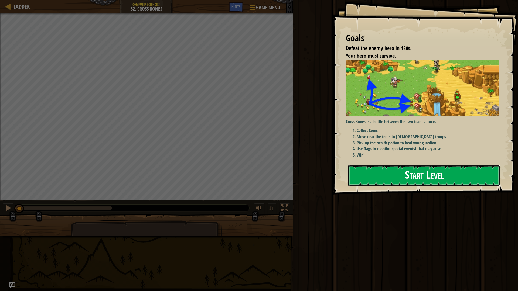
click at [361, 176] on button "Start Level" at bounding box center [424, 175] width 152 height 21
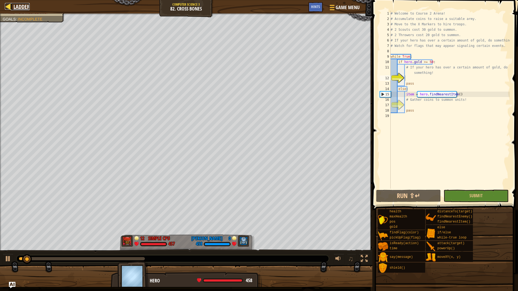
click at [22, 6] on span "Ladder" at bounding box center [21, 6] width 16 height 7
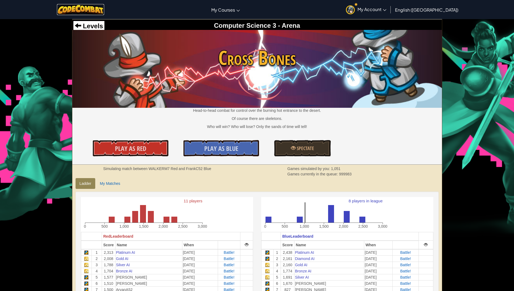
click at [89, 6] on img at bounding box center [80, 9] width 47 height 11
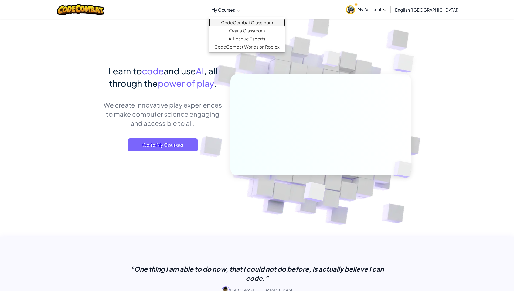
click at [239, 24] on link "CodeCombat Classroom" at bounding box center [247, 23] width 76 height 8
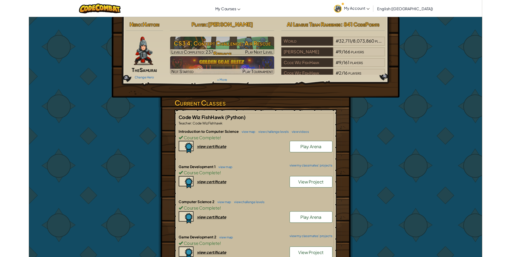
scroll to position [9, 0]
